Goal: Task Accomplishment & Management: Manage account settings

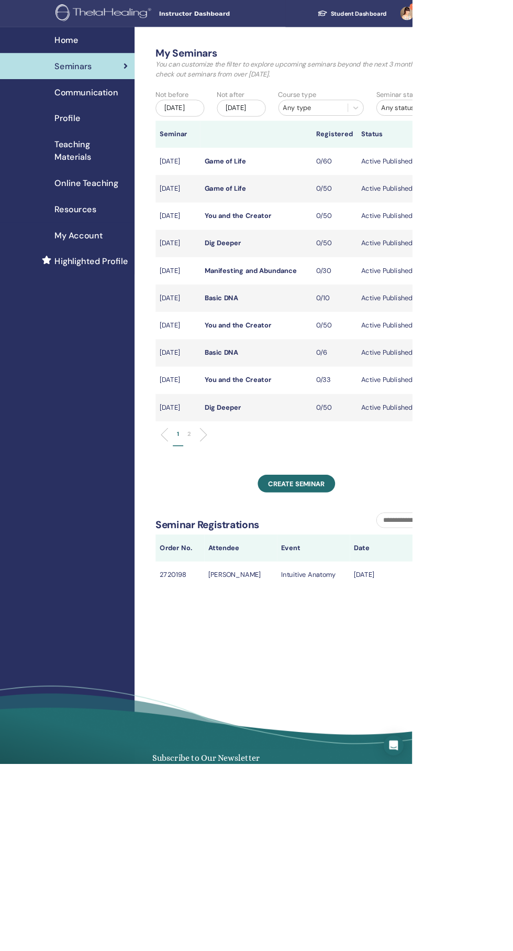
click at [140, 130] on link "Communication" at bounding box center [84, 114] width 168 height 32
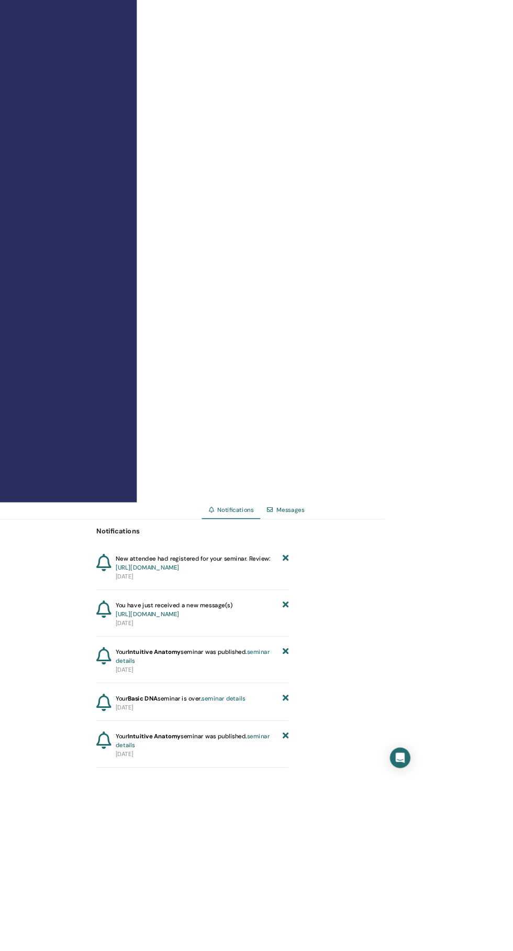
scroll to position [359, 0]
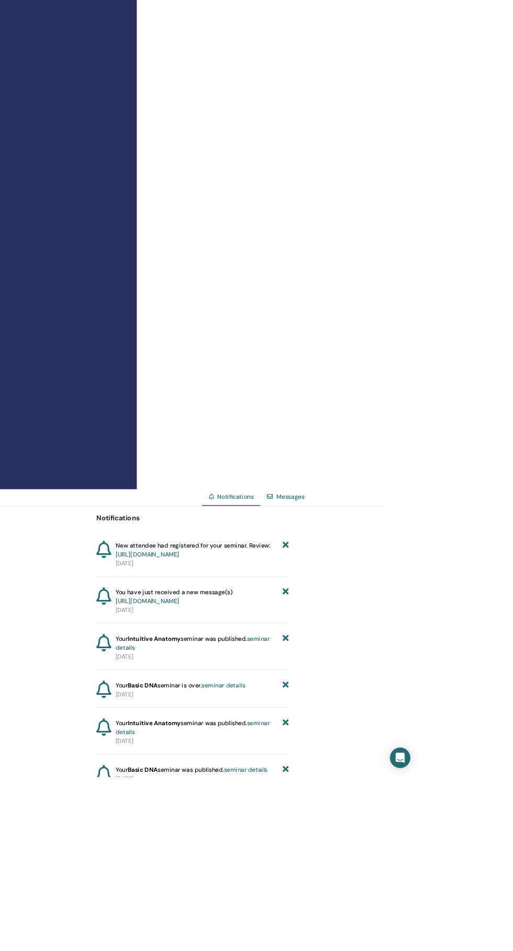
click at [219, 683] on link "[URL][DOMAIN_NAME]" at bounding box center [180, 678] width 78 height 9
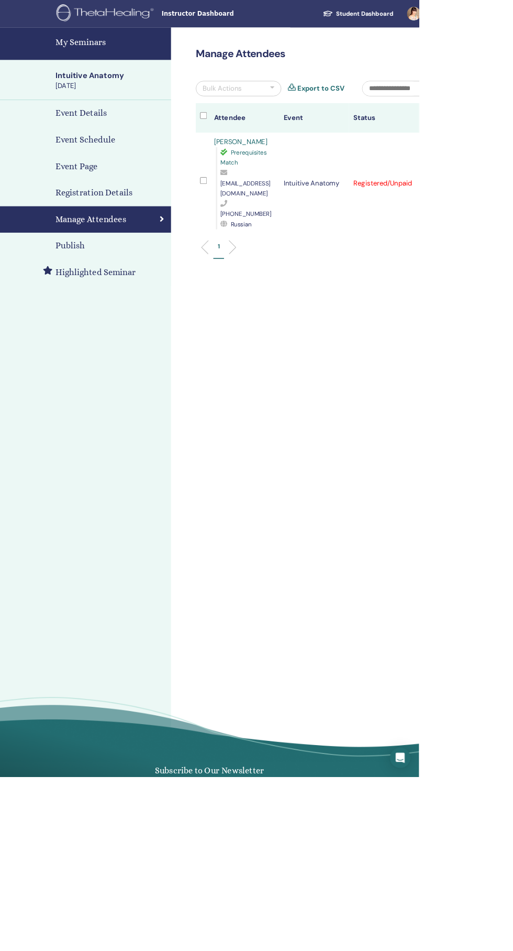
click at [130, 96] on div "Intuitive Anatomy" at bounding box center [135, 92] width 135 height 13
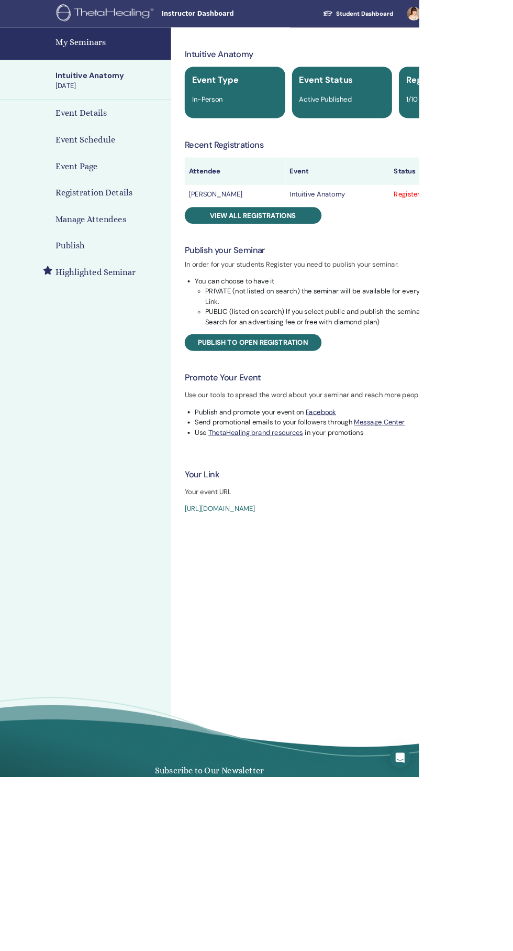
click at [142, 296] on div "Publish" at bounding box center [104, 301] width 193 height 16
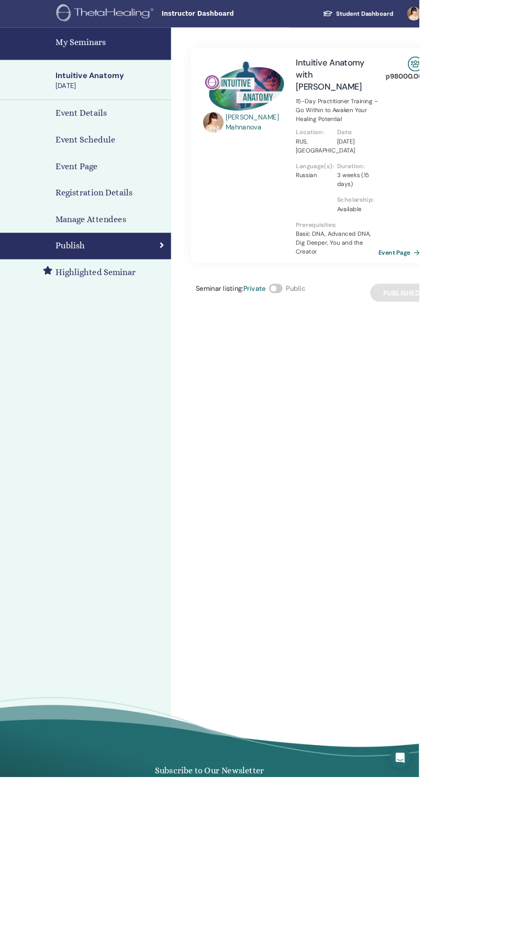
click at [133, 51] on h4 "My Seminars" at bounding box center [135, 52] width 135 height 16
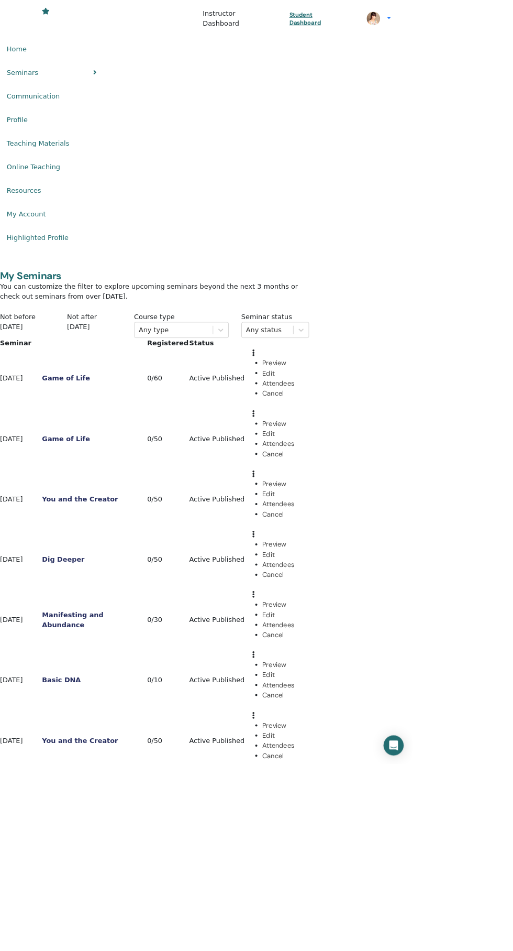
click at [151, 401] on div "[DATE]" at bounding box center [117, 407] width 68 height 13
click at [132, 475] on button "Next Month" at bounding box center [91, 486] width 82 height 22
click at [119, 493] on span "Next Month" at bounding box center [91, 498] width 56 height 11
click at [132, 488] on button "Next Month" at bounding box center [91, 499] width 82 height 22
click at [134, 937] on div "26" at bounding box center [91, 943] width 83 height 13
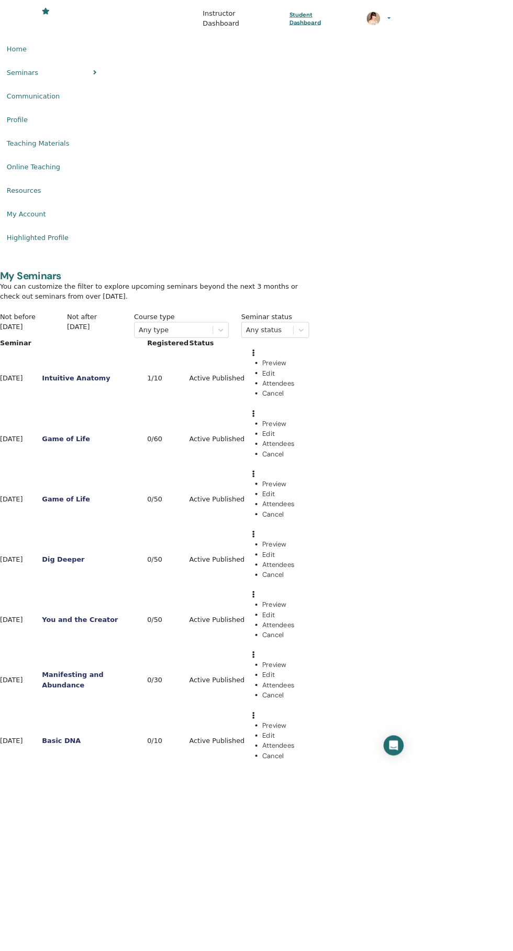
click at [317, 435] on icon at bounding box center [315, 439] width 3 height 8
click at [357, 446] on link "Preview" at bounding box center [342, 451] width 30 height 11
